Goal: Find specific page/section: Find specific page/section

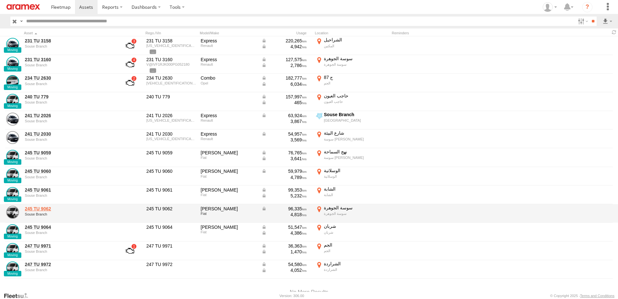
click at [42, 207] on link "245 TU 9062" at bounding box center [69, 208] width 89 height 6
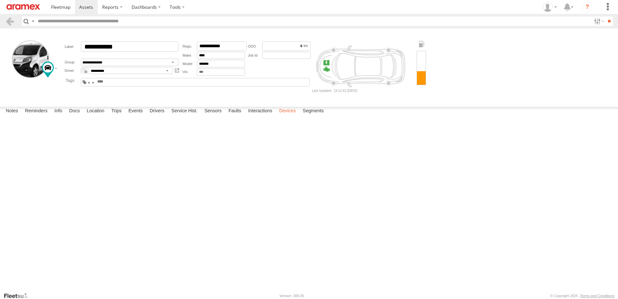
click at [288, 116] on label "Devices" at bounding box center [287, 111] width 23 height 9
click at [611, 22] on input "**" at bounding box center [608, 20] width 7 height 9
